Goal: Task Accomplishment & Management: Use online tool/utility

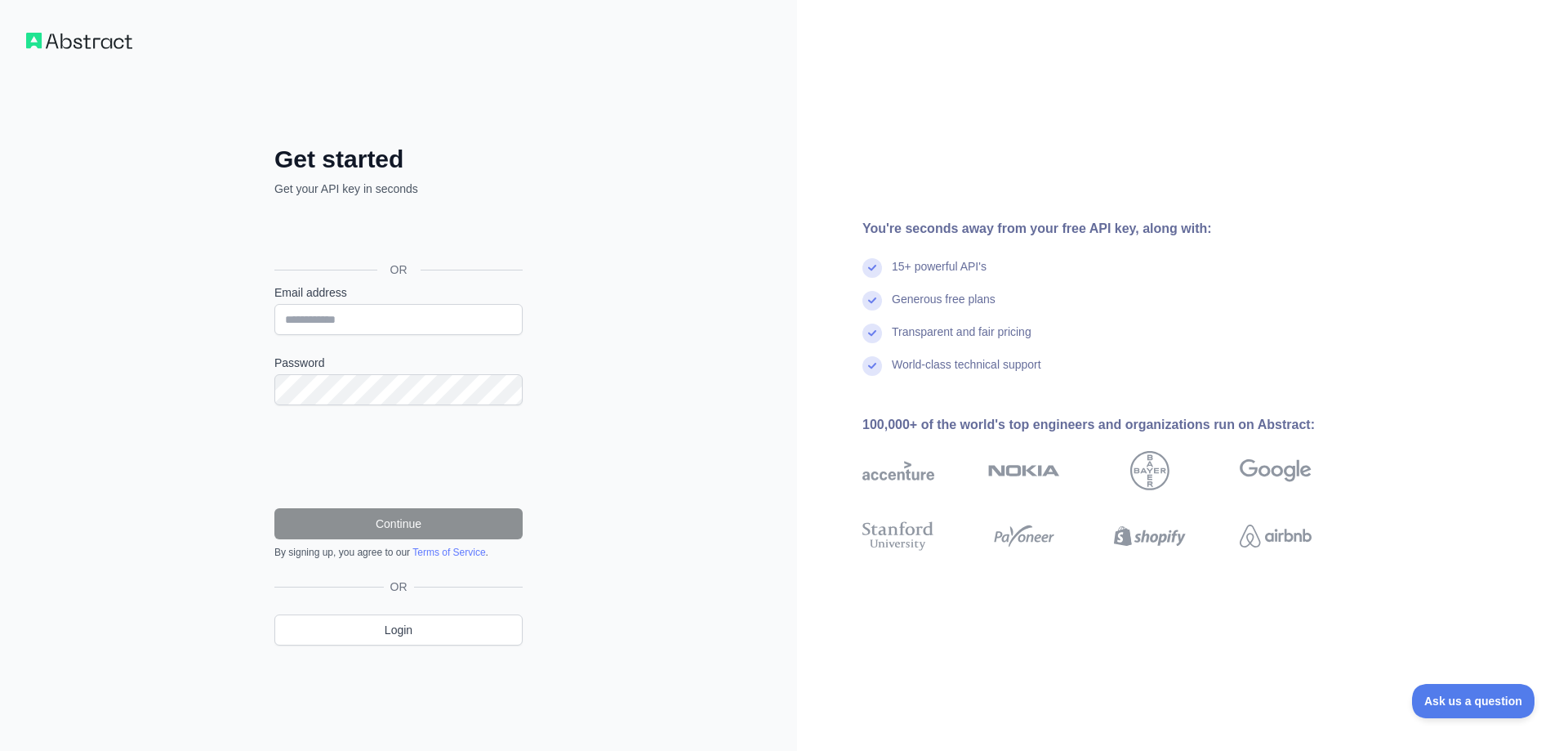
drag, startPoint x: 14, startPoint y: 340, endPoint x: 22, endPoint y: 304, distance: 36.9
click at [17, 336] on div "Get started Get your API key in seconds OR Email address Password Continue By s…" at bounding box center [398, 375] width 797 height 751
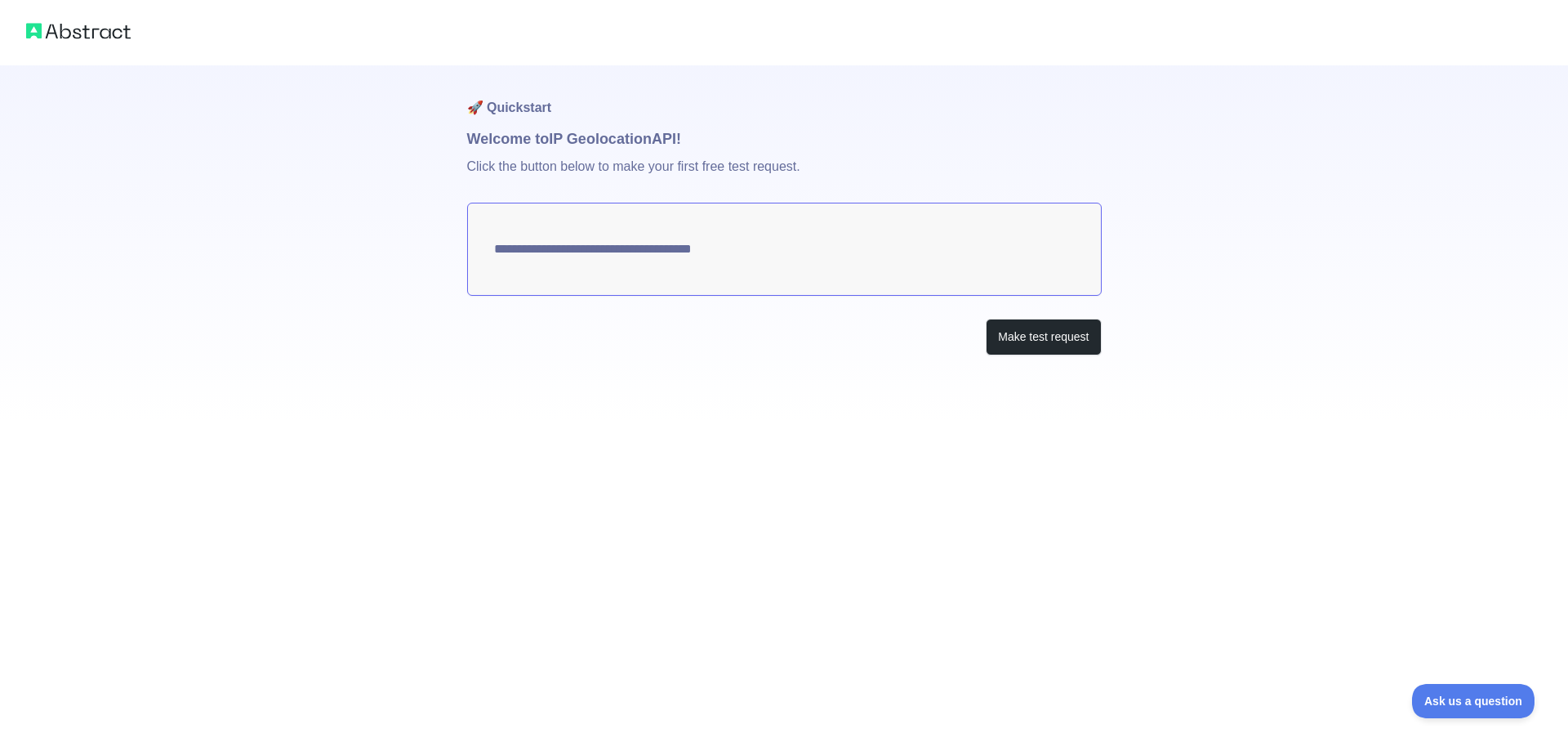
type textarea "**********"
click at [660, 238] on textarea "**********" at bounding box center [784, 249] width 634 height 93
click at [1028, 338] on button "Make test request" at bounding box center [1043, 336] width 116 height 37
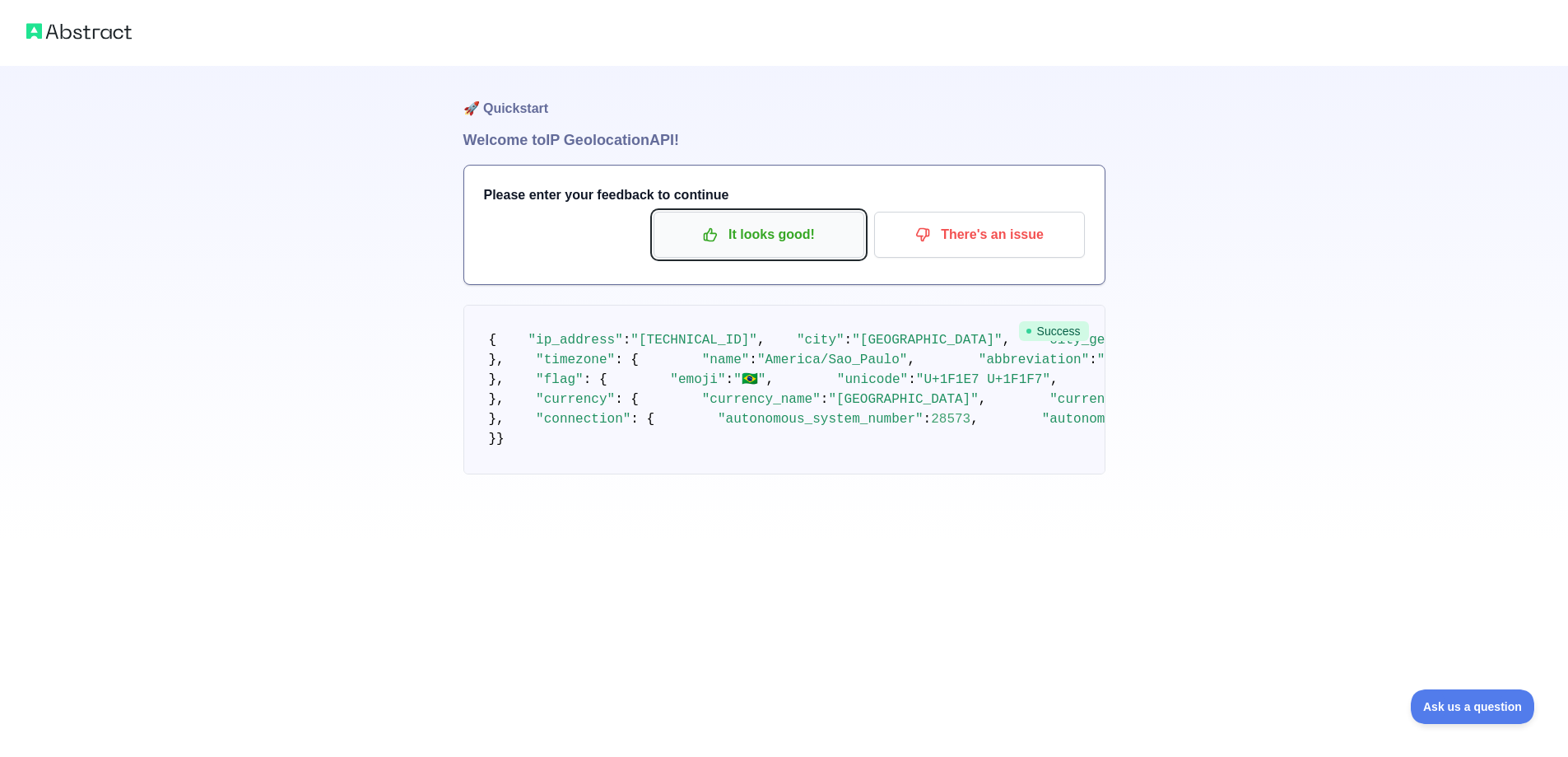
click at [822, 236] on p "It looks good!" at bounding box center [758, 235] width 186 height 28
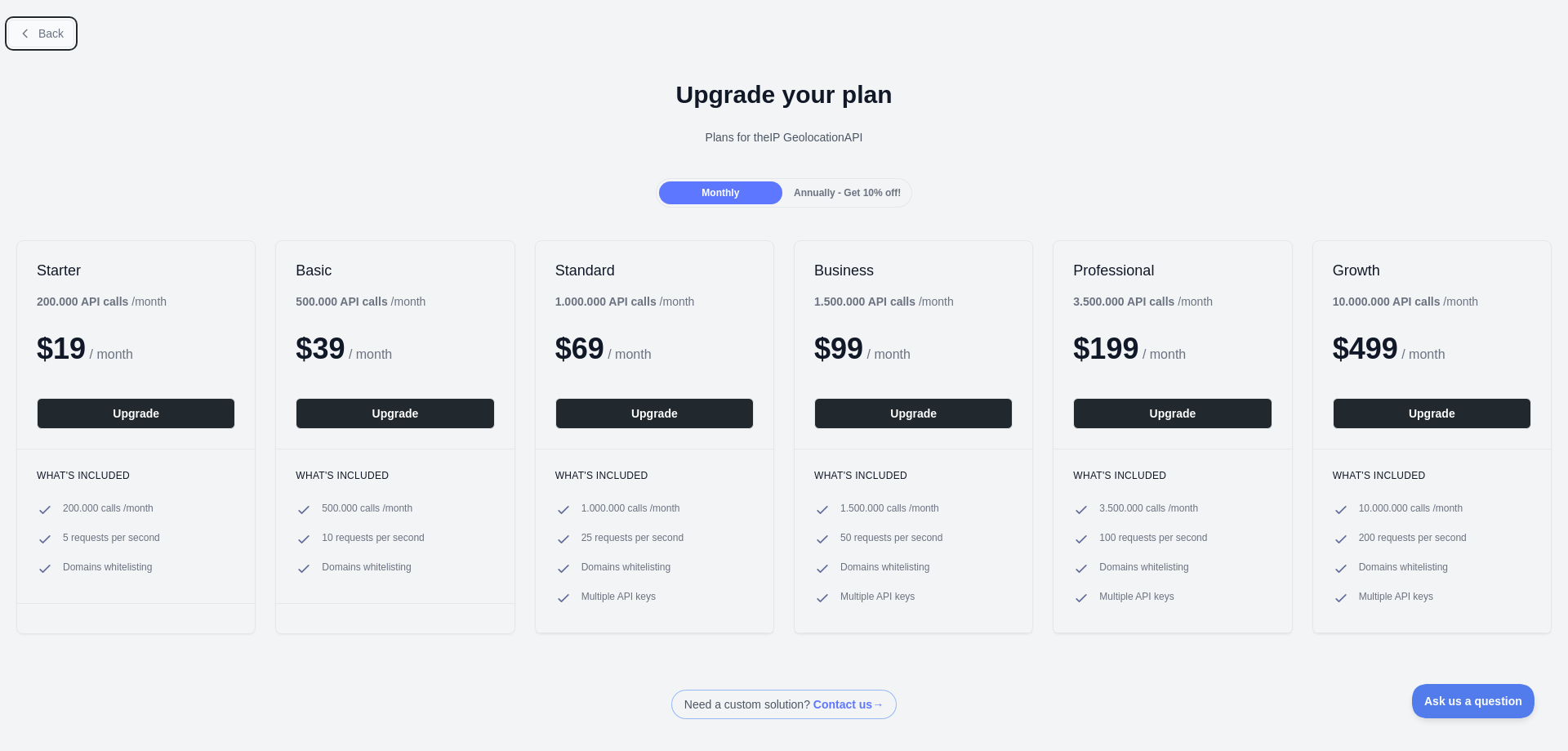
click at [40, 27] on span "Back" at bounding box center [51, 34] width 25 height 13
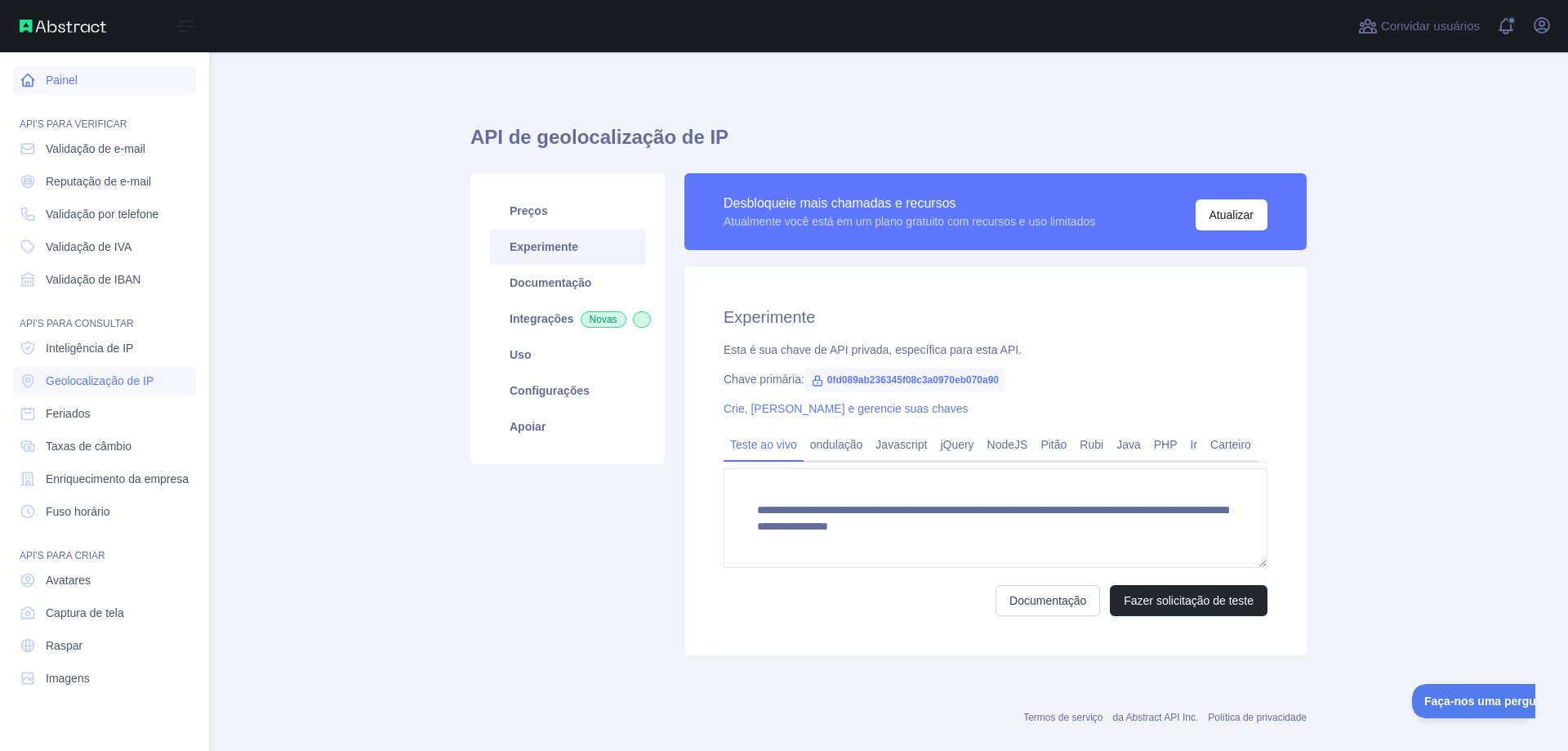
click at [57, 80] on font "Painel" at bounding box center [62, 80] width 32 height 13
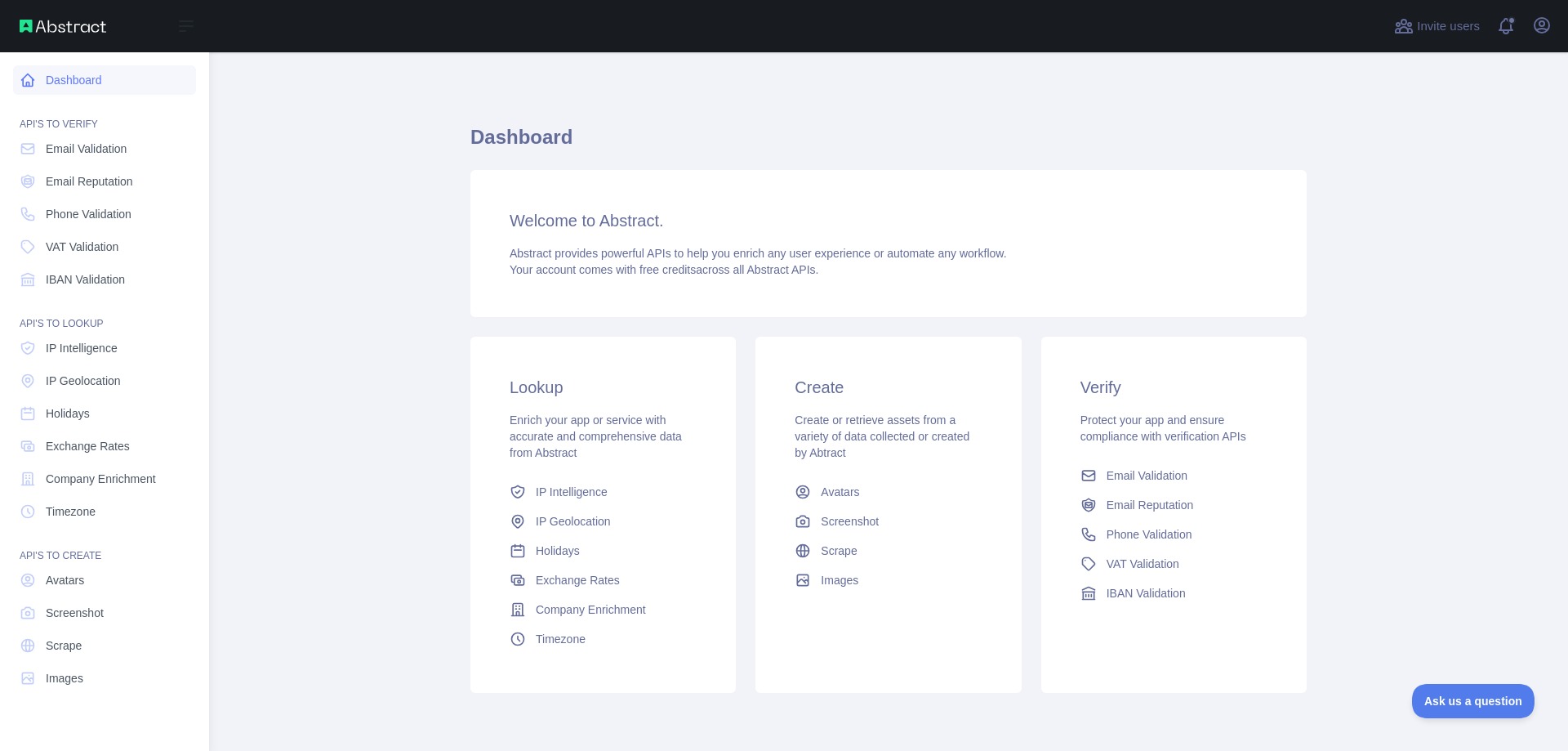
click at [44, 78] on link "Dashboard" at bounding box center [104, 80] width 183 height 29
click at [51, 33] on div "Open sidebar" at bounding box center [104, 26] width 210 height 53
click at [112, 384] on span "IP Geolocation" at bounding box center [84, 380] width 75 height 16
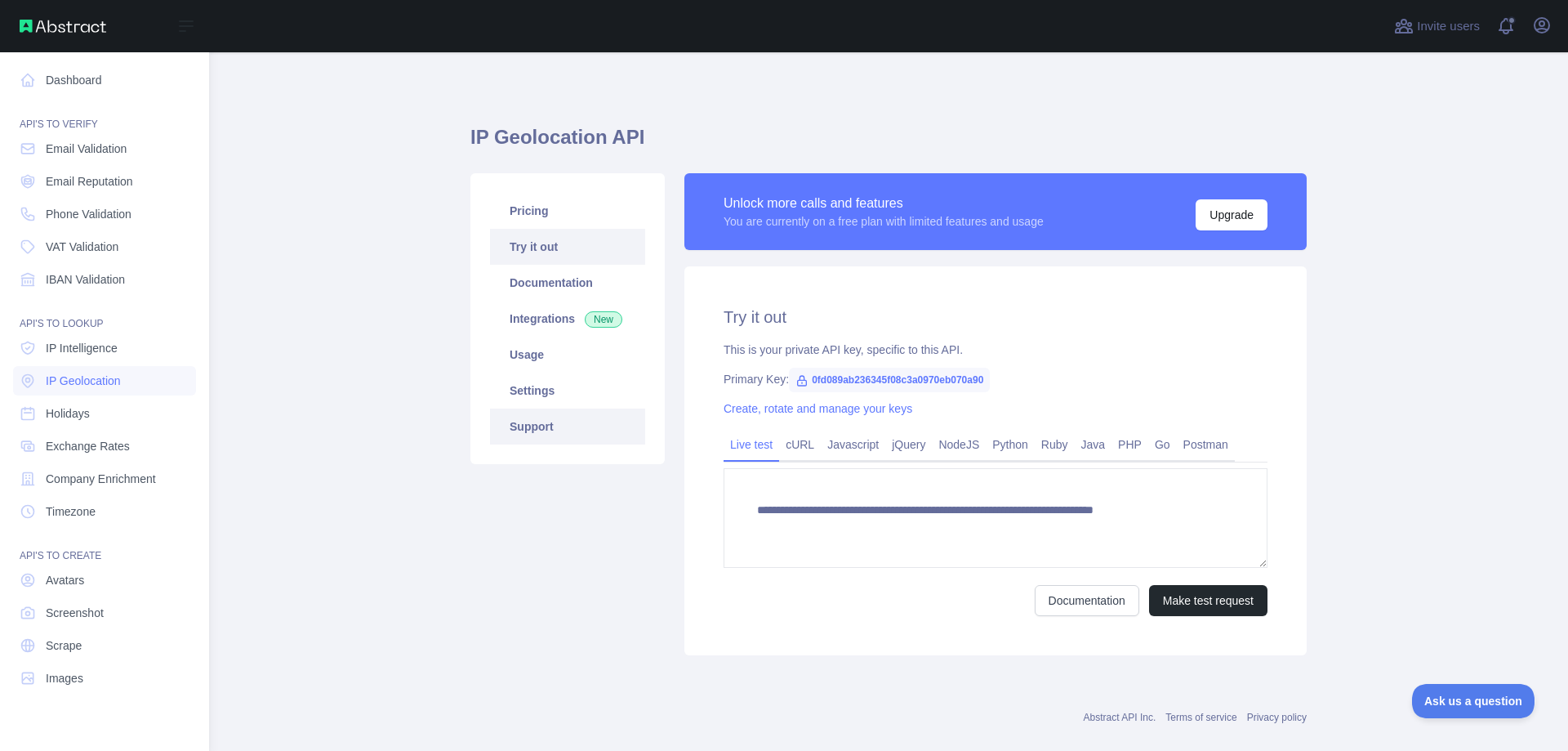
type textarea "**********"
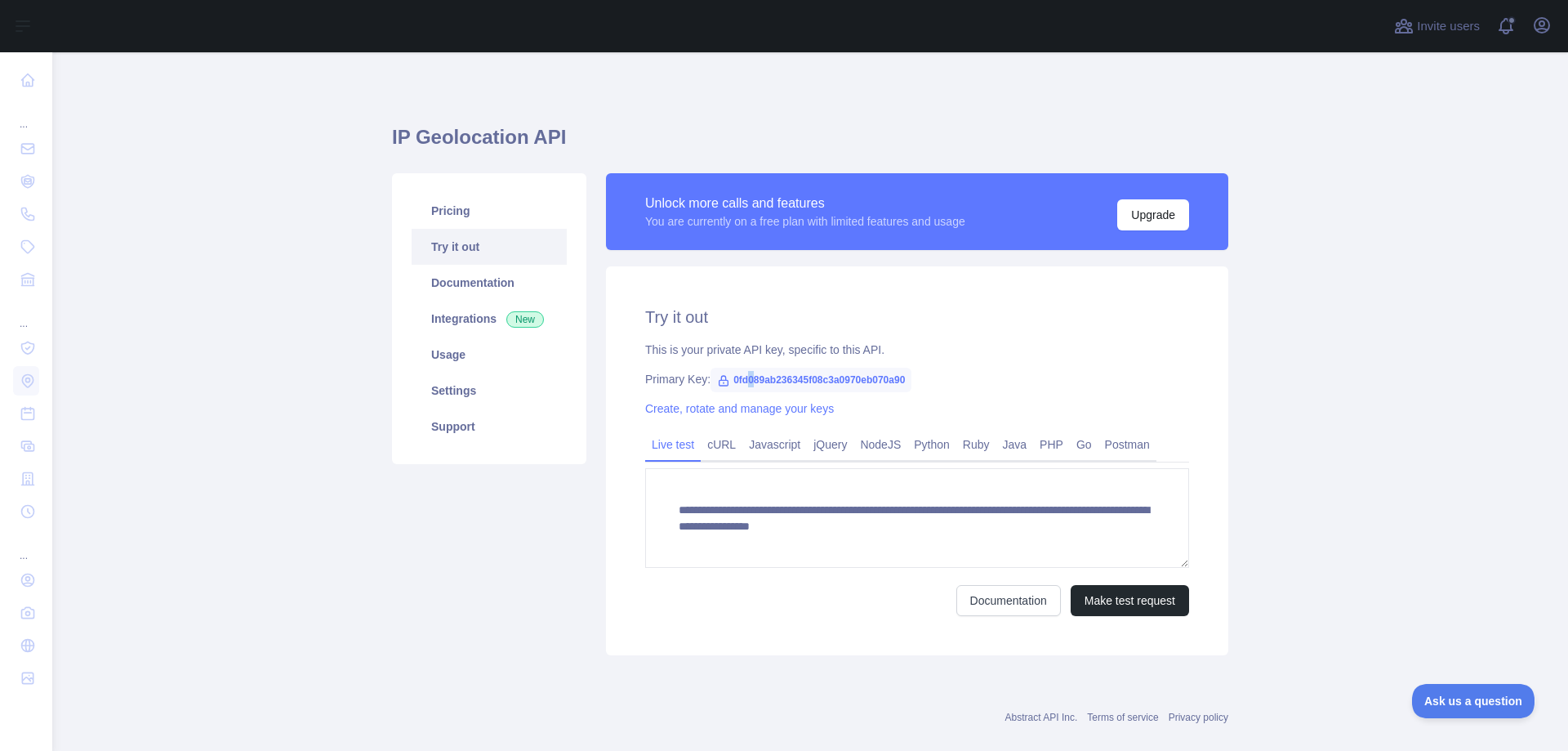
drag, startPoint x: 742, startPoint y: 381, endPoint x: 725, endPoint y: 379, distance: 17.1
click at [736, 381] on span "0fd089ab236345f08c3a0970eb070a90" at bounding box center [811, 380] width 201 height 24
drag, startPoint x: 726, startPoint y: 378, endPoint x: 904, endPoint y: 383, distance: 178.1
click at [904, 383] on span "0fd089ab236345f08c3a0970eb070a90" at bounding box center [811, 380] width 201 height 24
copy span "0fd089ab236345f08c3a0970eb070a90"
